Goal: Book appointment/travel/reservation

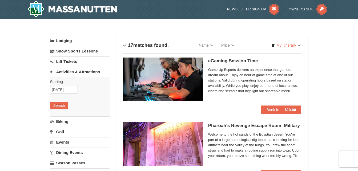
click at [65, 143] on link "Events" at bounding box center [79, 142] width 59 height 10
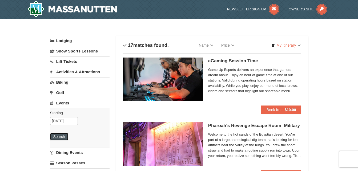
click at [62, 137] on button "Search" at bounding box center [59, 136] width 18 height 7
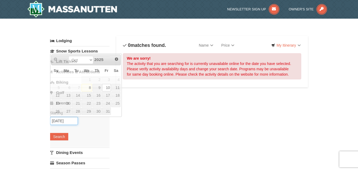
click at [72, 122] on input "[DATE]" at bounding box center [64, 121] width 28 height 8
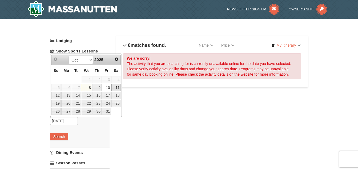
click at [118, 87] on link "11" at bounding box center [115, 87] width 9 height 7
type input "10/11/2025"
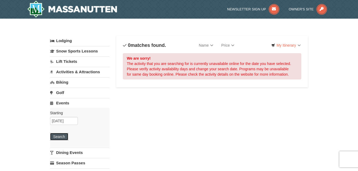
click at [62, 135] on button "Search" at bounding box center [59, 136] width 18 height 7
click at [61, 103] on link "Events" at bounding box center [79, 103] width 59 height 10
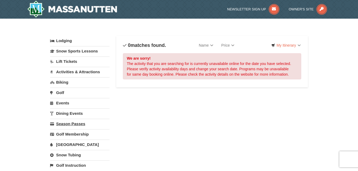
click at [67, 124] on link "Season Passes" at bounding box center [79, 124] width 59 height 10
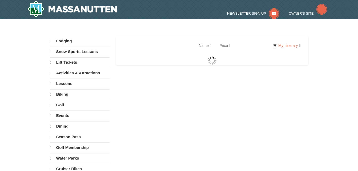
select select "10"
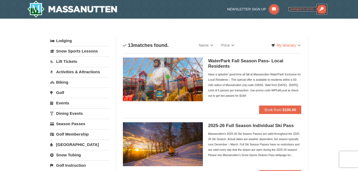
click at [306, 10] on span "Owner's Site" at bounding box center [301, 9] width 25 height 4
